Goal: Obtain resource: Download file/media

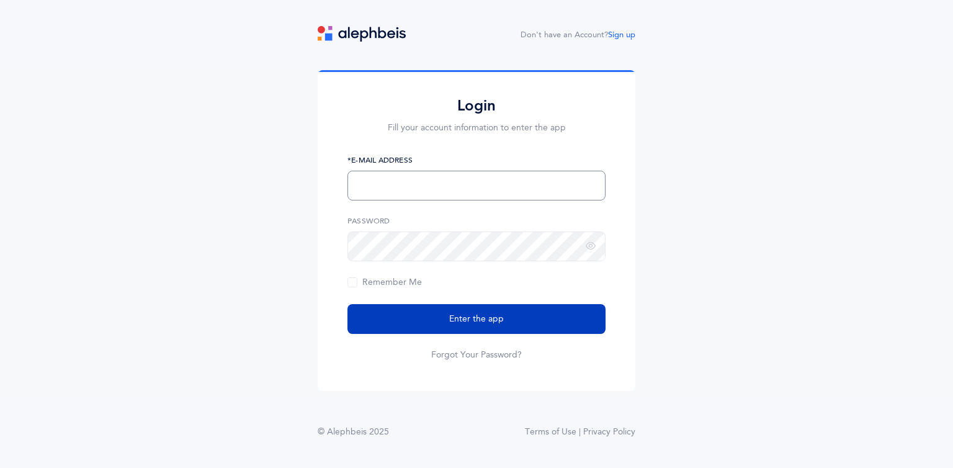
type input "[EMAIL_ADDRESS][DOMAIN_NAME]"
click at [485, 331] on button "Enter the app" at bounding box center [476, 319] width 258 height 30
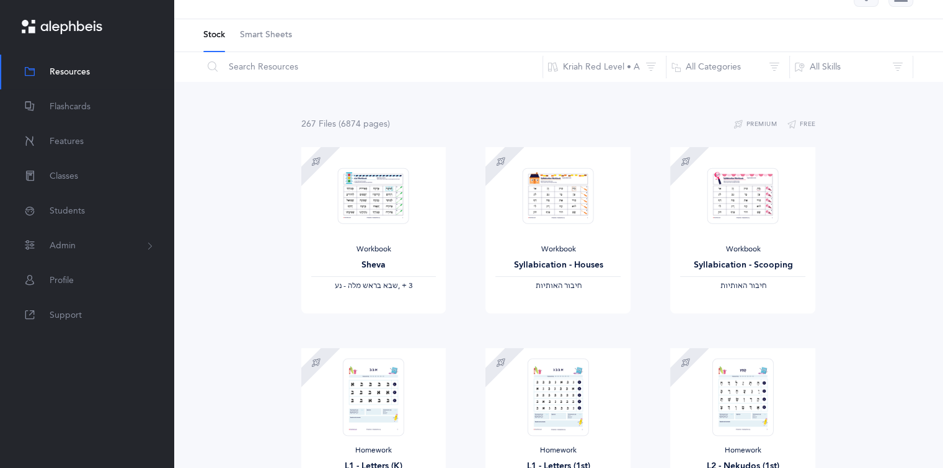
scroll to position [37, 0]
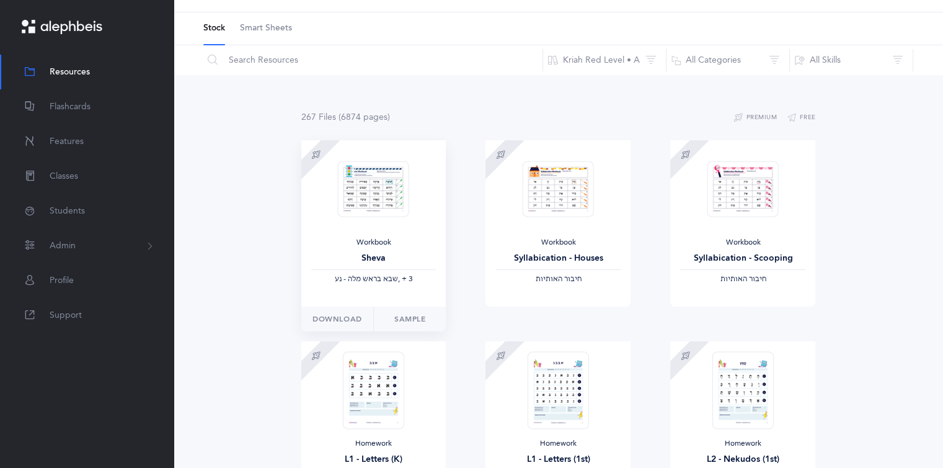
click at [332, 215] on div "Workbook Sheva ‫שבא בראש מלה - נע‬ ‪, + 3‬" at bounding box center [373, 223] width 145 height 166
click at [390, 174] on img at bounding box center [373, 189] width 71 height 56
click at [393, 323] on link "Sample" at bounding box center [409, 318] width 73 height 25
click at [557, 211] on img at bounding box center [558, 189] width 71 height 56
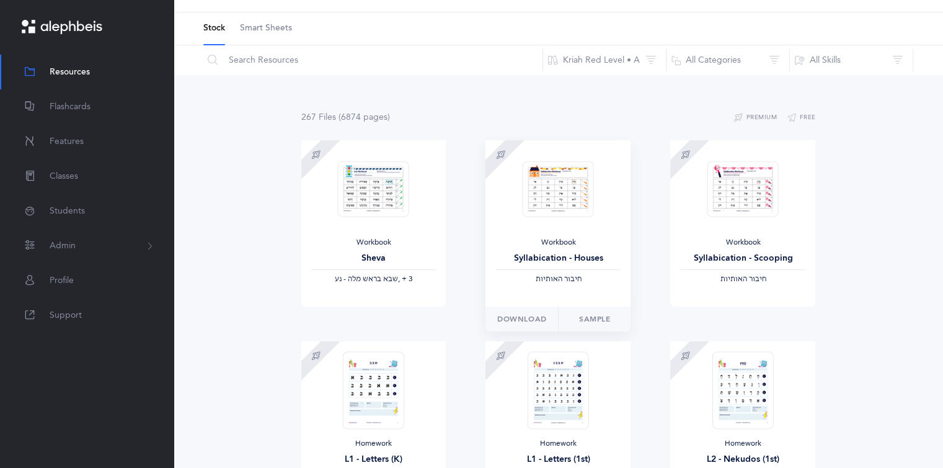
click at [558, 197] on img at bounding box center [558, 189] width 71 height 56
click at [521, 167] on div at bounding box center [505, 159] width 39 height 39
click at [566, 321] on link "Sample" at bounding box center [594, 318] width 73 height 25
click at [522, 318] on span "Download" at bounding box center [522, 318] width 50 height 11
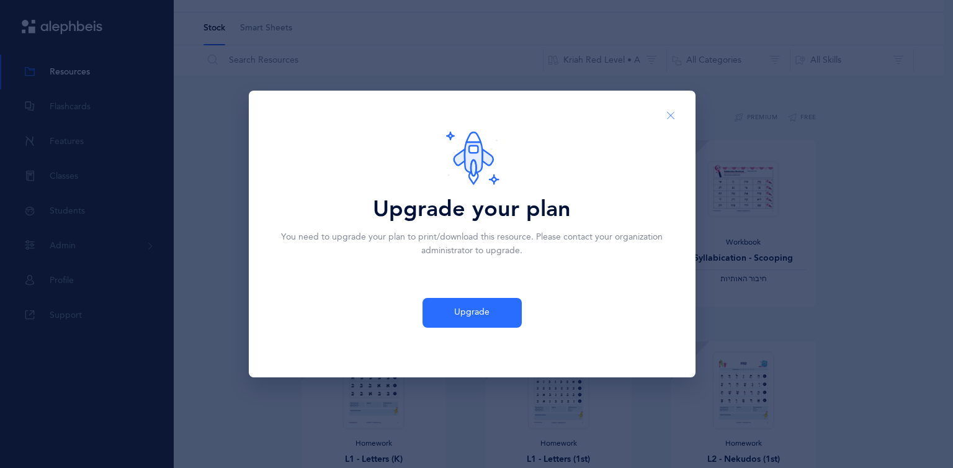
click at [668, 107] on button "Close" at bounding box center [671, 115] width 30 height 30
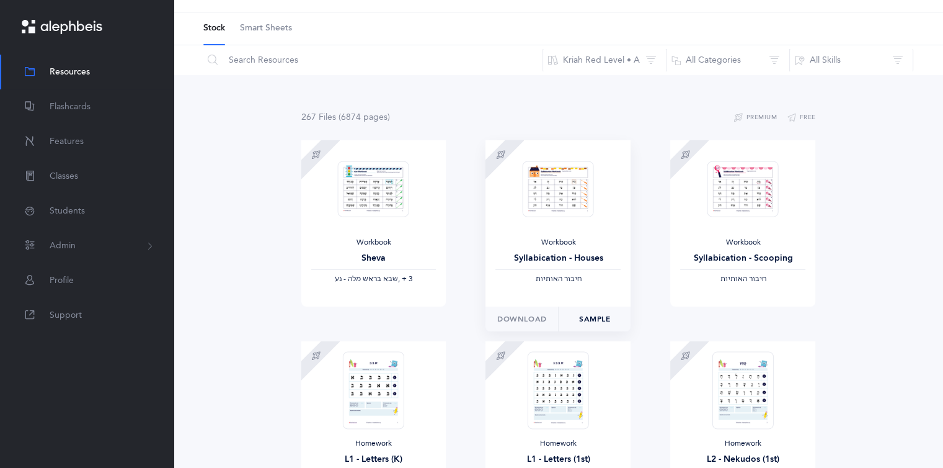
click at [584, 318] on link "Sample" at bounding box center [594, 318] width 73 height 25
click at [807, 113] on button "Free" at bounding box center [801, 117] width 29 height 15
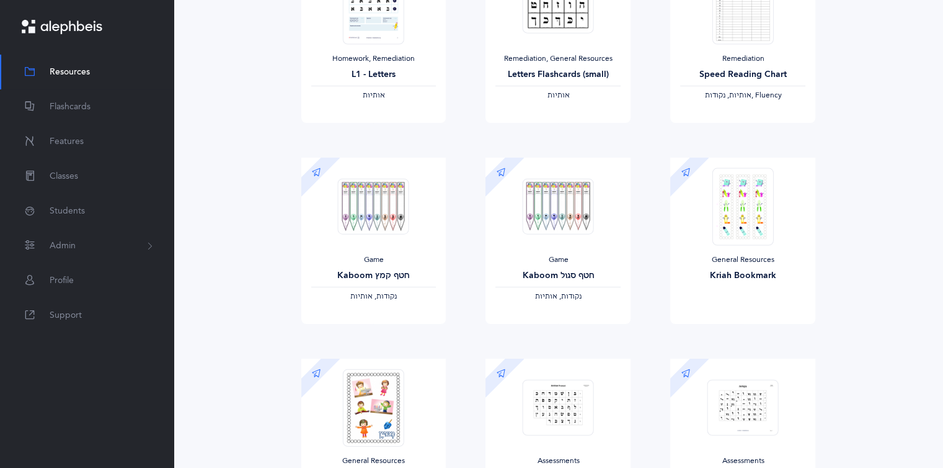
scroll to position [0, 0]
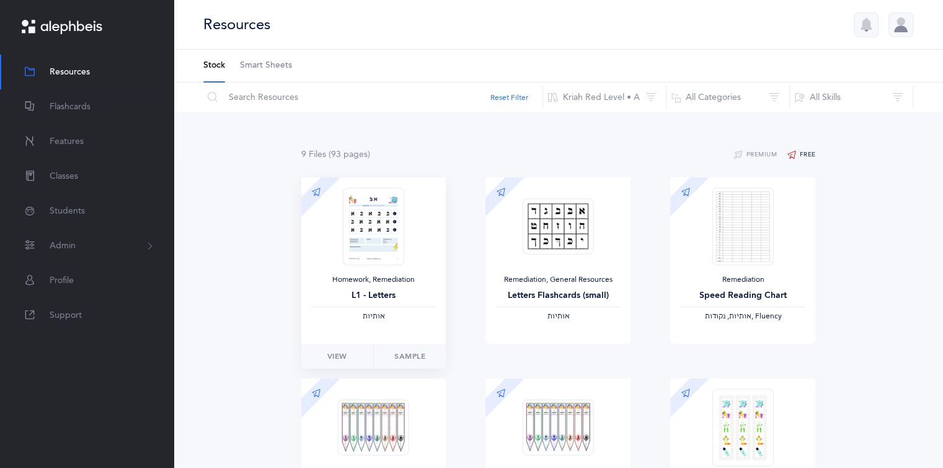
click at [365, 229] on img at bounding box center [373, 226] width 61 height 78
click at [719, 243] on img at bounding box center [743, 226] width 61 height 78
click at [721, 356] on link "View" at bounding box center [706, 356] width 73 height 25
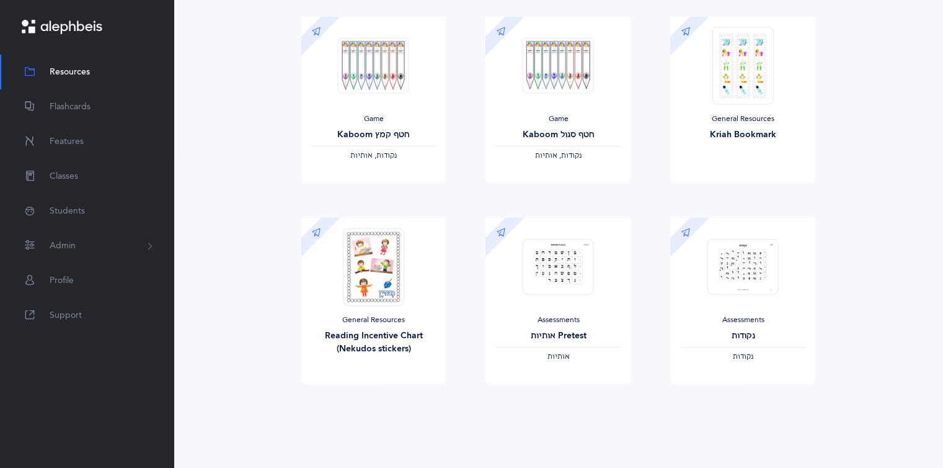
scroll to position [362, 0]
click at [726, 288] on img at bounding box center [743, 266] width 71 height 56
